Goal: Information Seeking & Learning: Learn about a topic

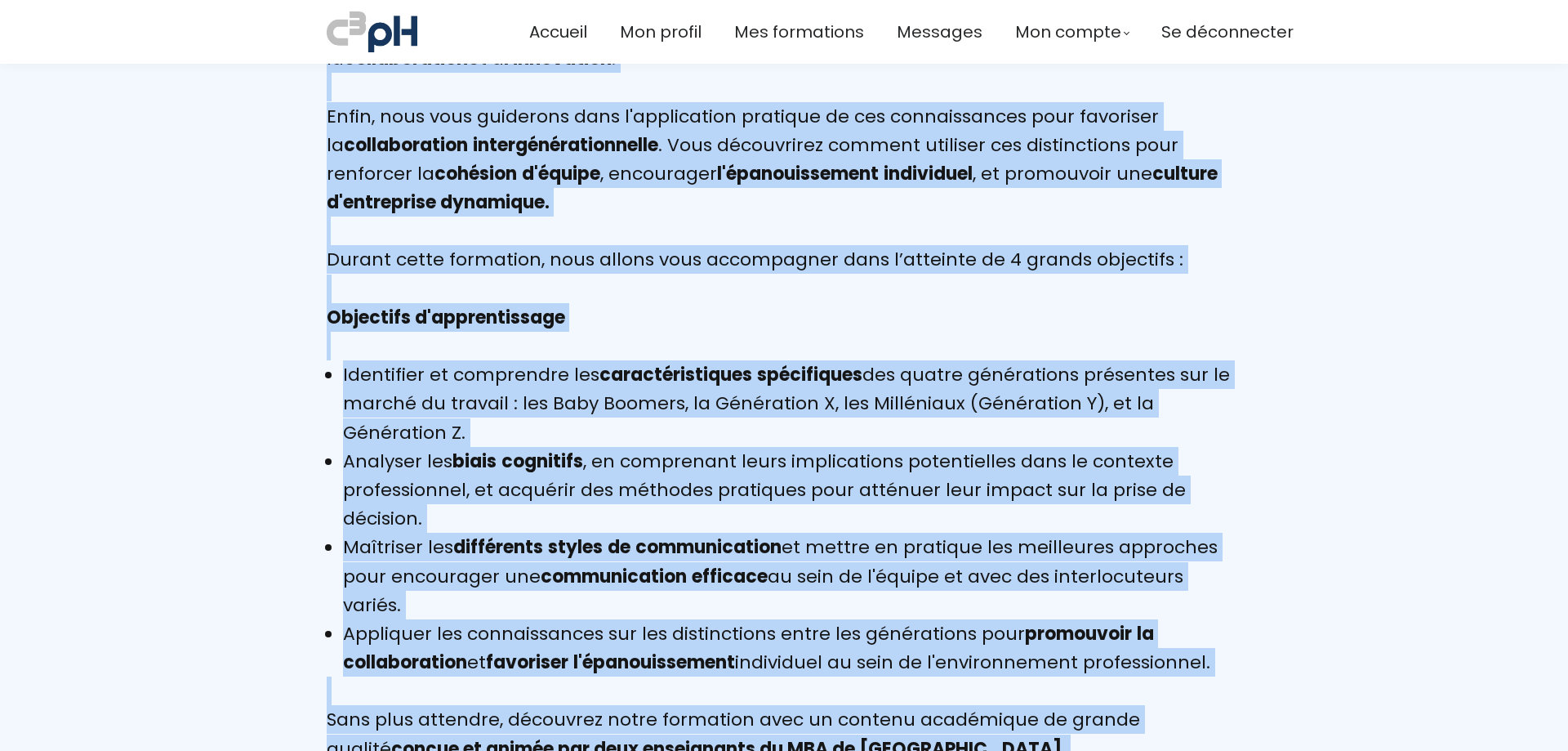
scroll to position [2577, 0]
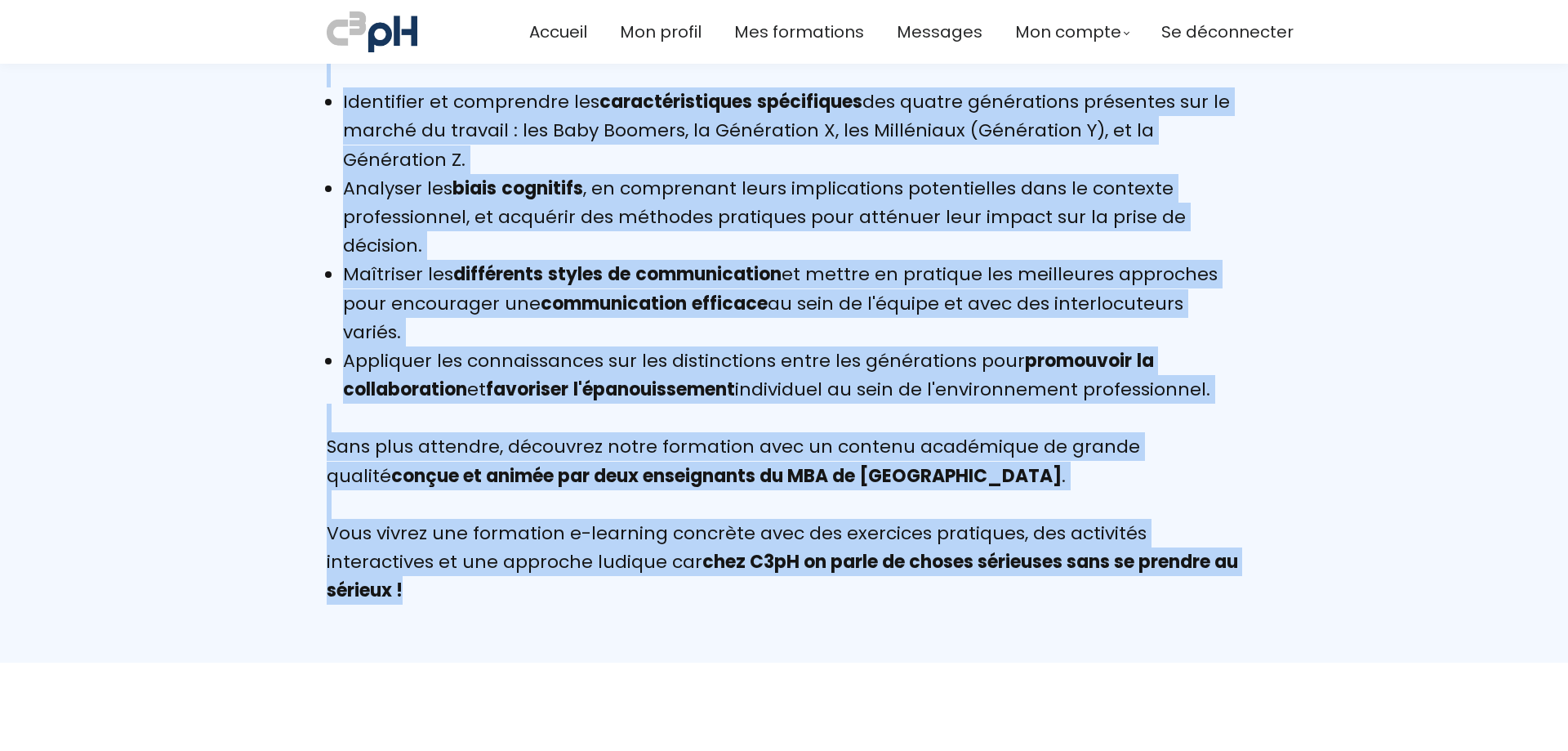
drag, startPoint x: 332, startPoint y: 528, endPoint x: 744, endPoint y: 536, distance: 412.1
copy div "l ipsumdolo sit ametconsect ad elit se doeiu temporincidid utlabor et dol magna…"
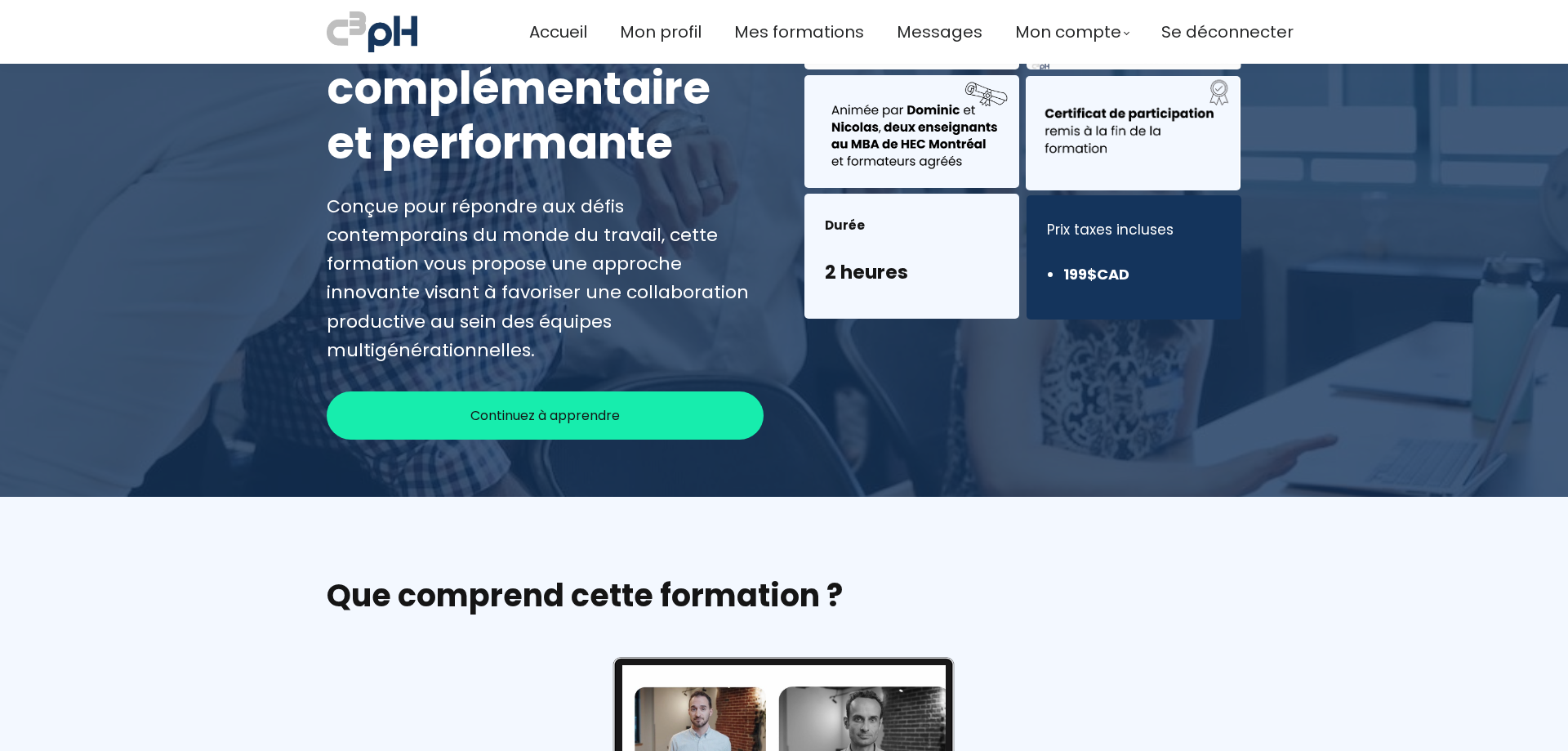
scroll to position [44, 0]
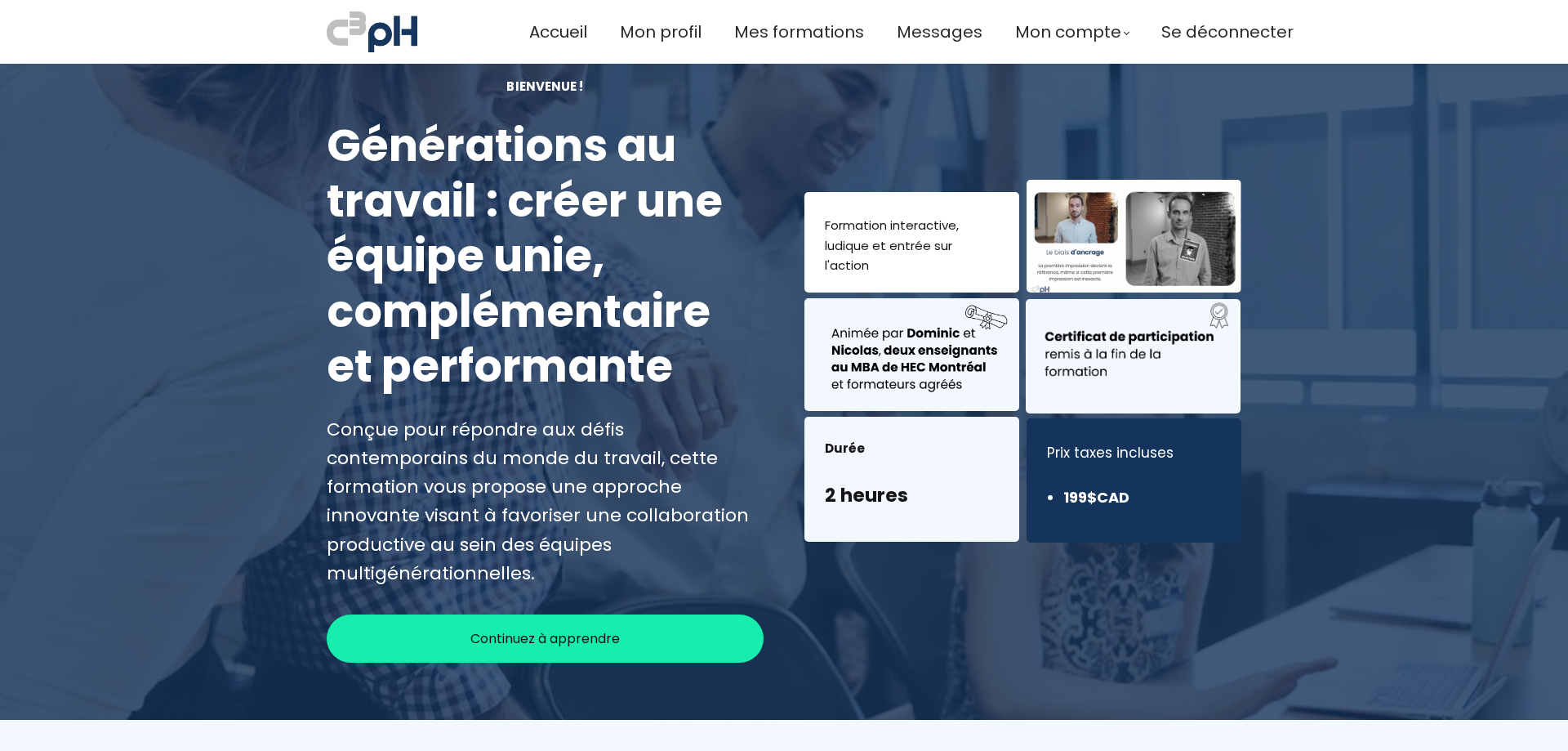
click at [555, 628] on span "Continuez à apprendre" at bounding box center [545, 638] width 150 height 20
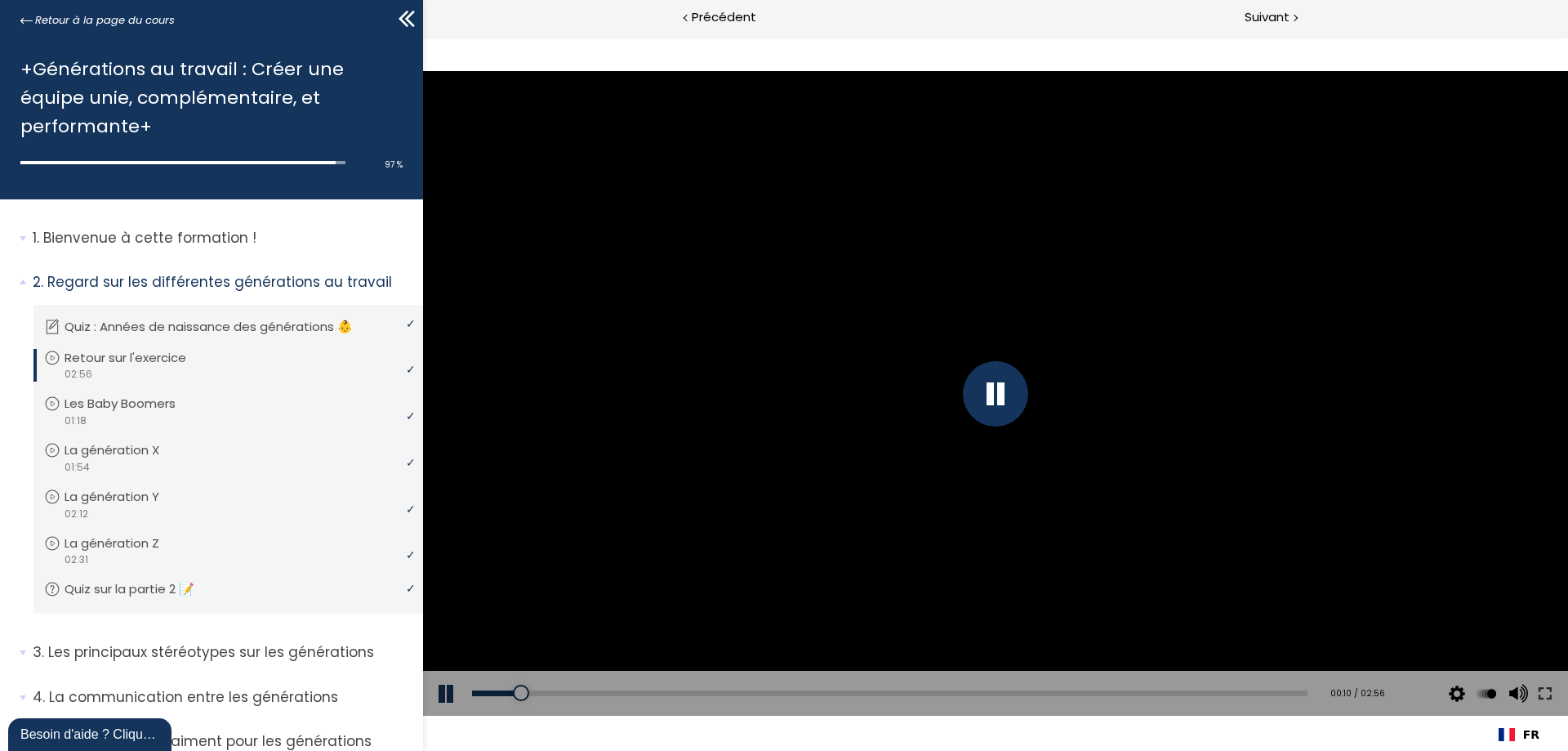
click at [885, 313] on div at bounding box center [995, 392] width 1145 height 644
click at [831, 324] on div at bounding box center [995, 392] width 1145 height 644
click at [1008, 375] on div at bounding box center [994, 393] width 65 height 65
